Goal: Complete application form: Complete application form

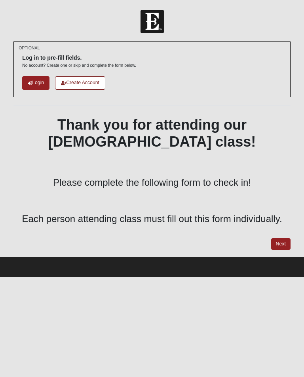
click at [283, 243] on link "Next" at bounding box center [280, 243] width 19 height 11
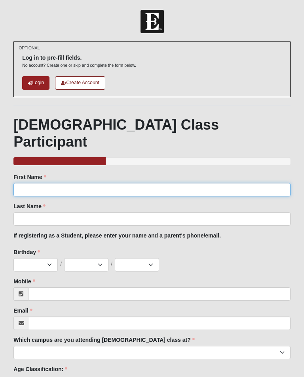
click at [238, 183] on input "First Name" at bounding box center [151, 189] width 277 height 13
type input "[PERSON_NAME]"
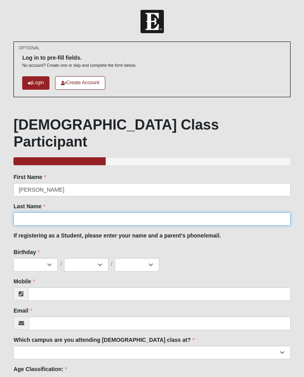
click at [39, 212] on input "Last Name" at bounding box center [151, 218] width 277 height 13
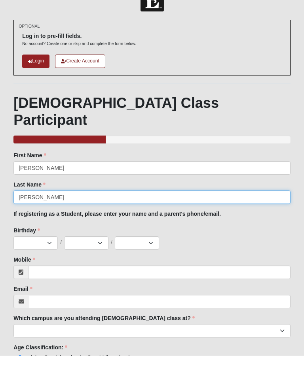
type input "[PERSON_NAME]"
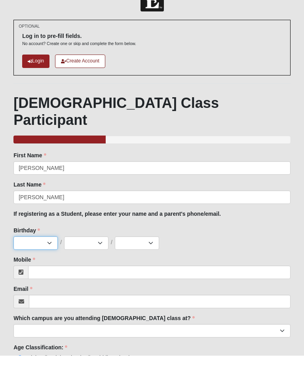
click at [30, 258] on select "Jan Feb Mar Apr May Jun [DATE] Aug Sep Oct Nov Dec" at bounding box center [35, 264] width 44 height 13
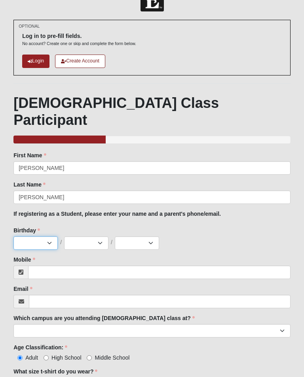
select select "2"
click at [91, 236] on select "1 2 3 4 5 6 7 8 9 10 11 12 13 14 15 16 17 18 19 20 21 22 23 24 25 26 27 28 29 3…" at bounding box center [86, 242] width 44 height 13
select select "19"
click at [144, 236] on select "2025 2024 2023 2022 2021 2020 2019 2018 2017 2016 2015 2014 2013 2012 2011 2010…" at bounding box center [137, 242] width 44 height 13
select select "2011"
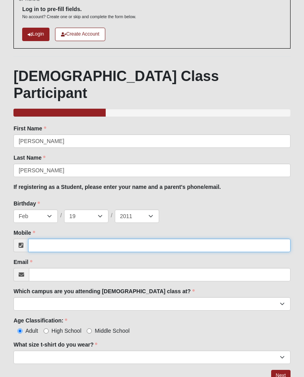
click at [249, 239] on input "Mobile" at bounding box center [159, 245] width 262 height 13
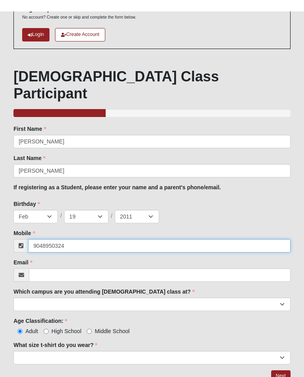
scroll to position [63, 0]
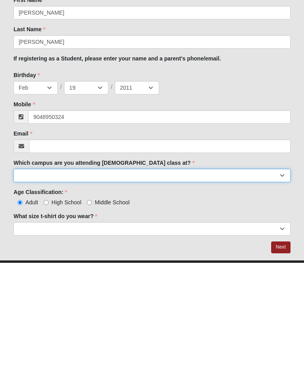
click at [40, 283] on select "Arlington Baymeadows Eleven22 Online [PERSON_NAME][GEOGRAPHIC_DATA] Jesup [GEOG…" at bounding box center [151, 289] width 277 height 13
type input "[PHONE_NUMBER]"
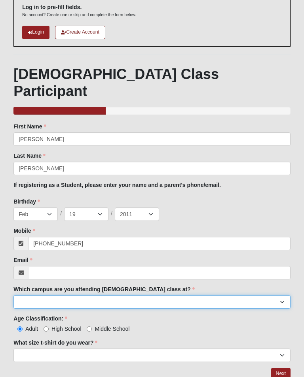
select select "5"
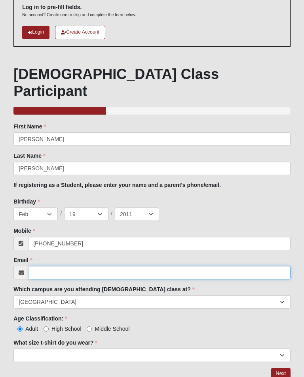
click at [189, 266] on input "Email" at bounding box center [159, 272] width 261 height 13
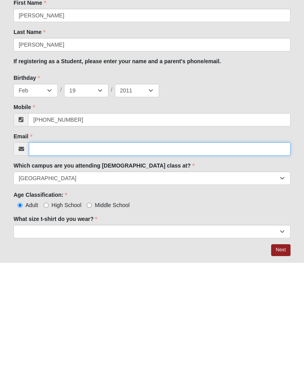
scroll to position [63, 0]
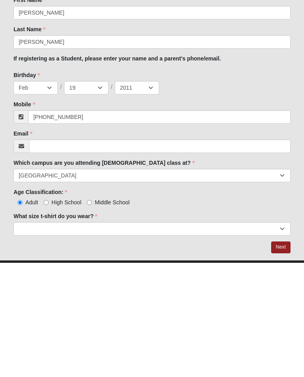
click at [53, 314] on span "High School" at bounding box center [66, 317] width 30 height 6
click at [49, 314] on input "High School" at bounding box center [46, 316] width 5 height 5
radio input "true"
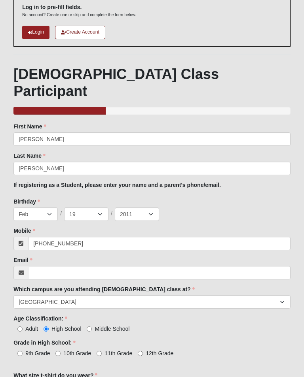
scroll to position [171, 0]
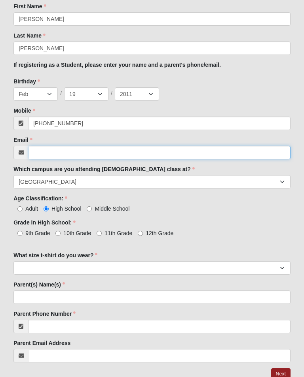
click at [227, 146] on input "Email" at bounding box center [159, 152] width 261 height 13
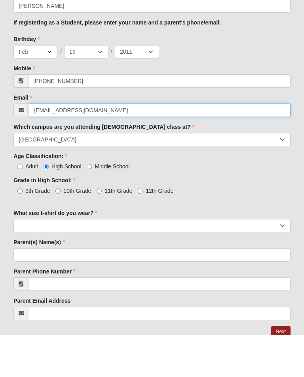
type input "[EMAIL_ADDRESS][DOMAIN_NAME]"
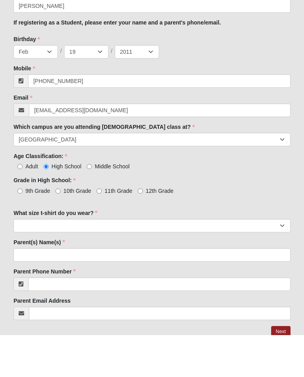
click at [24, 229] on label "9th Grade" at bounding box center [31, 233] width 36 height 8
click at [23, 231] on input "9th Grade" at bounding box center [19, 233] width 5 height 5
radio input "true"
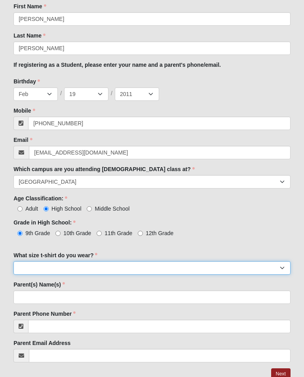
click at [108, 261] on select "Small Medium Large XL 2XL 3XL" at bounding box center [151, 267] width 277 height 13
select select "Small"
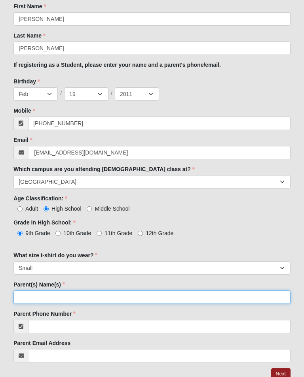
click at [165, 291] on input "Parent(s) Name(s)" at bounding box center [151, 297] width 277 height 13
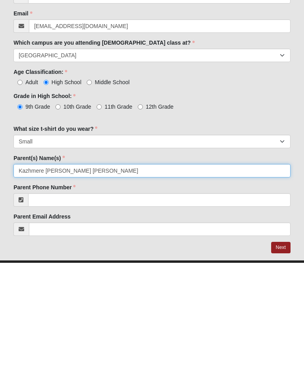
type input "Kazhmere [PERSON_NAME] [PERSON_NAME]"
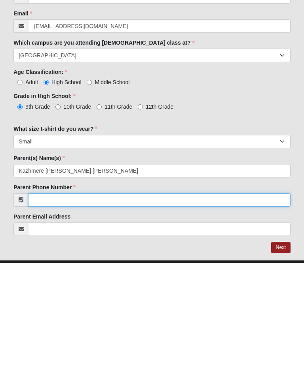
click at [215, 308] on input "Parent Phone Number" at bounding box center [159, 314] width 262 height 13
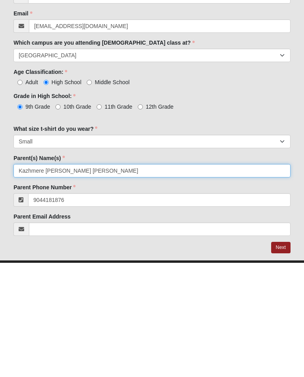
click at [237, 278] on input "Kazhmere [PERSON_NAME] [PERSON_NAME]" at bounding box center [151, 284] width 277 height 13
type input "[PHONE_NUMBER]"
type input "Kazhmere [PERSON_NAME]"
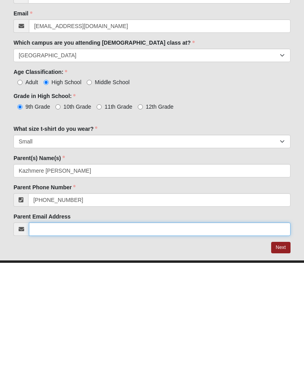
click at [61, 337] on input "Parent Email Address" at bounding box center [159, 343] width 261 height 13
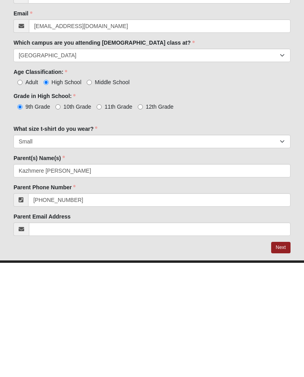
click at [283, 356] on link "Next" at bounding box center [280, 361] width 19 height 11
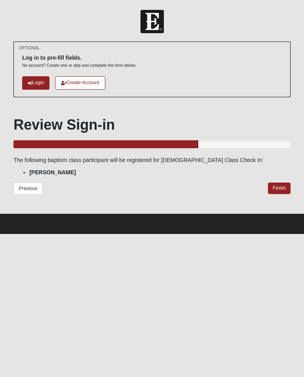
click at [275, 188] on link "Finish" at bounding box center [279, 188] width 23 height 11
